Goal: Information Seeking & Learning: Learn about a topic

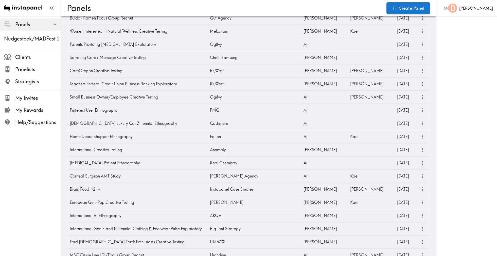
scroll to position [816, 0]
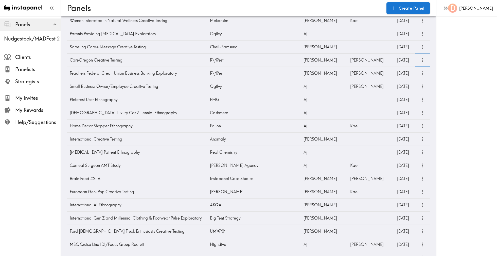
click at [422, 62] on icon "more" at bounding box center [422, 60] width 6 height 6
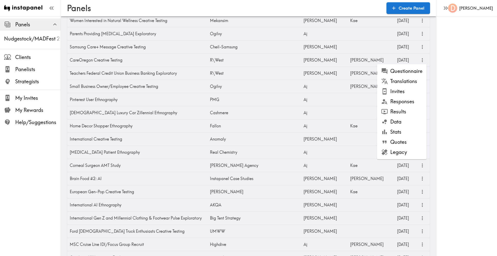
click at [393, 110] on li "Results" at bounding box center [401, 112] width 49 height 10
